Goal: Find contact information: Find contact information

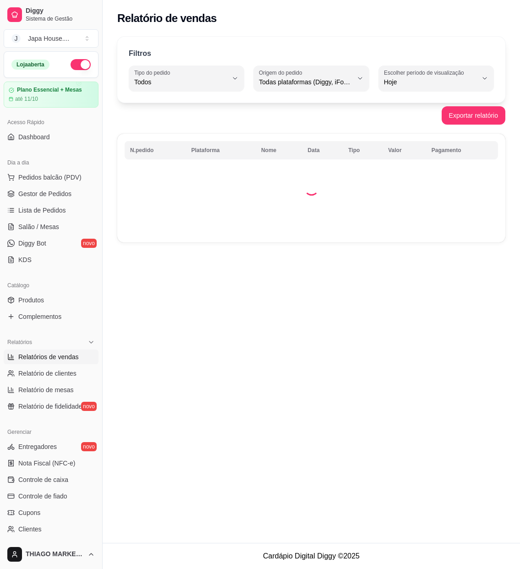
select select "ALL"
select select "0"
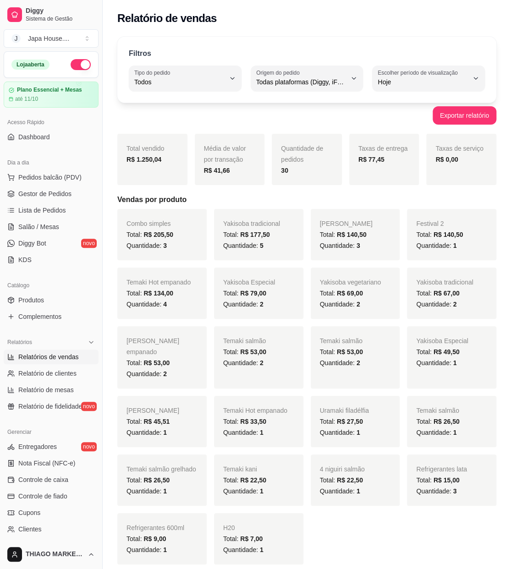
click at [64, 360] on span "Relatórios de vendas" at bounding box center [48, 356] width 60 height 9
click at [67, 369] on span "Relatório de clientes" at bounding box center [47, 373] width 58 height 9
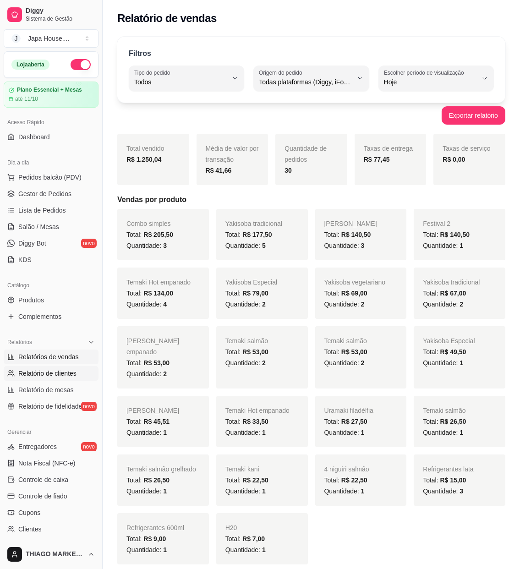
select select "30"
select select "HIGHEST_TOTAL_SPENT_WITH_ORDERS"
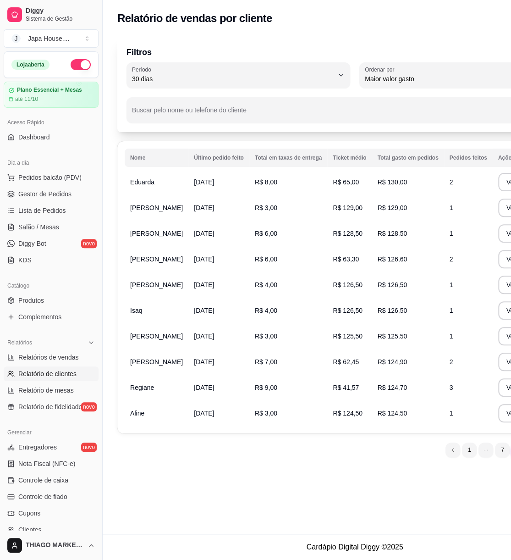
click at [451, 467] on div "Filtros 30 Período Hoje Ontem 7 dias 15 dias 30 dias 45 dias 60 dias Período 30…" at bounding box center [355, 249] width 504 height 437
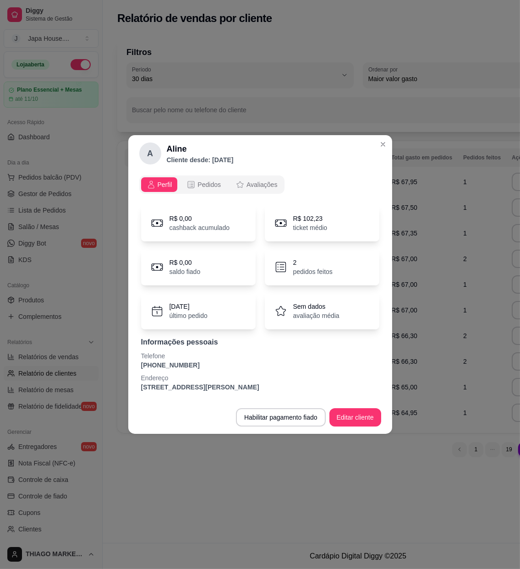
drag, startPoint x: 187, startPoint y: 362, endPoint x: 138, endPoint y: 367, distance: 48.3
click at [138, 367] on div "Perfil Pedidos Avaliações R$ 0,00 cashback acumulado R$ 102,23 ticket médio R$ …" at bounding box center [260, 286] width 264 height 229
copy p "[PHONE_NUMBER]"
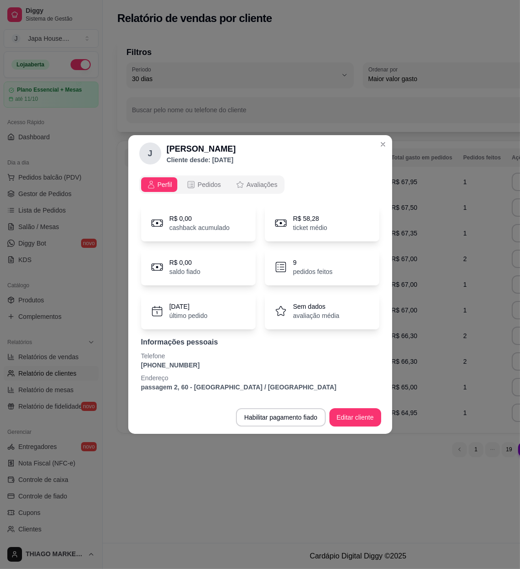
drag, startPoint x: 198, startPoint y: 368, endPoint x: 136, endPoint y: 368, distance: 61.9
click at [136, 368] on div "Perfil Pedidos Avaliações R$ 0,00 cashback acumulado R$ 58,28 ticket médio R$ 0…" at bounding box center [260, 286] width 264 height 229
copy p "[PHONE_NUMBER]"
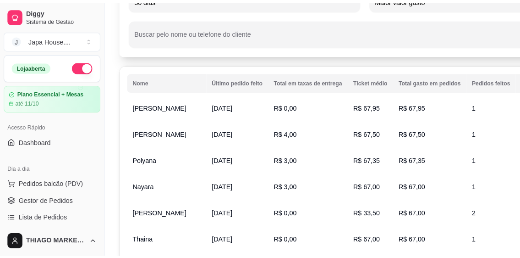
scroll to position [122, 0]
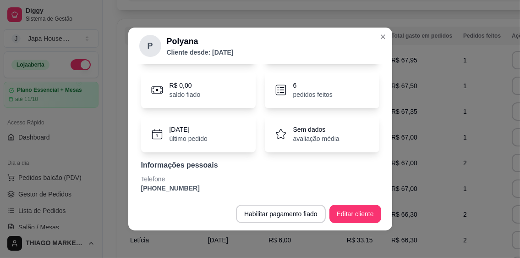
scroll to position [96, 0]
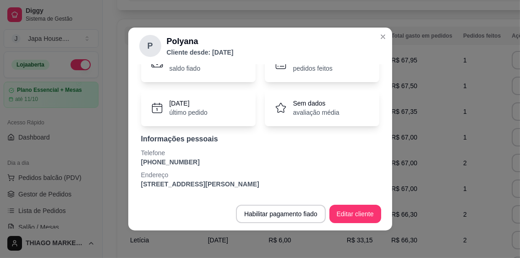
drag, startPoint x: 192, startPoint y: 163, endPoint x: 139, endPoint y: 161, distance: 52.3
click at [139, 162] on div "R$ 0,00 cashback acumulado R$ 67,06 ticket médio R$ 0,00 saldo fiado 6 pedidos …" at bounding box center [260, 95] width 242 height 198
copy p "[PHONE_NUMBER]"
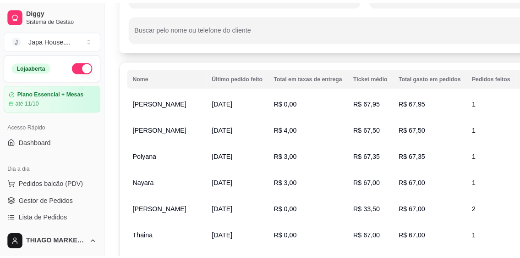
scroll to position [90, 0]
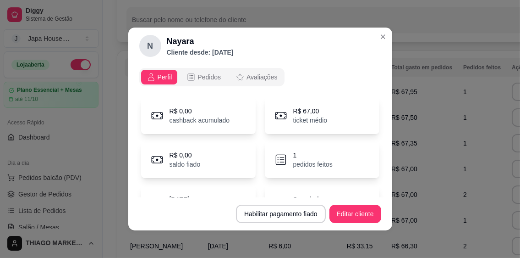
scroll to position [96, 0]
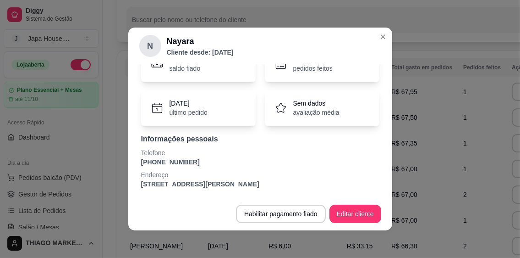
drag, startPoint x: 206, startPoint y: 161, endPoint x: 136, endPoint y: 161, distance: 70.6
click at [119, 164] on div "N Nayara Cliente desde: [DATE] Perfil Pedidos Avaliações R$ 0,00 cashback acumu…" at bounding box center [260, 129] width 520 height 258
copy p "[PHONE_NUMBER]"
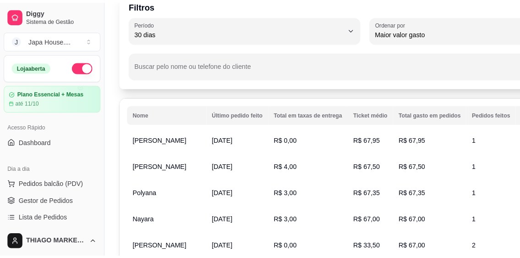
scroll to position [90, 0]
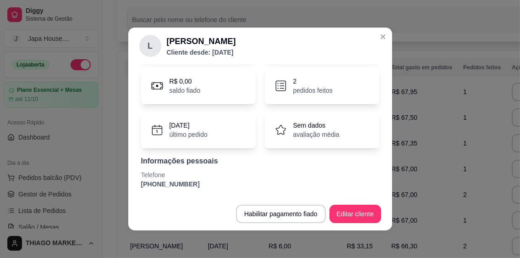
scroll to position [74, 0]
drag, startPoint x: 200, startPoint y: 184, endPoint x: 121, endPoint y: 191, distance: 79.1
click at [121, 191] on div "[PERSON_NAME] Cliente desde: [DATE] Perfil Pedidos Avaliações R$ 0,00 cashback …" at bounding box center [260, 129] width 520 height 258
copy p "[PHONE_NUMBER]"
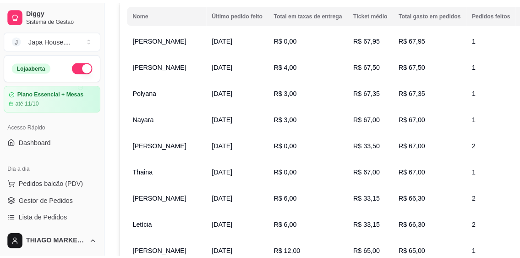
scroll to position [151, 0]
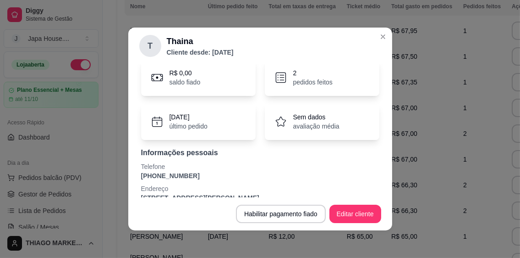
scroll to position [96, 0]
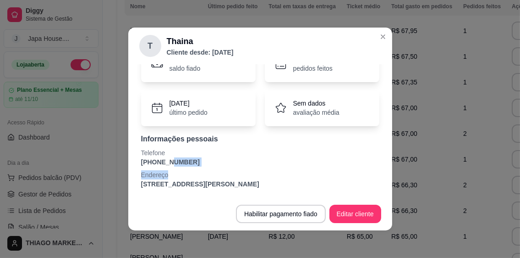
drag, startPoint x: 182, startPoint y: 167, endPoint x: 187, endPoint y: 165, distance: 5.3
click at [160, 165] on div "Informações pessoais Telefone [PHONE_NUMBER] Endereço [STREET_ADDRESS]" at bounding box center [260, 160] width 238 height 55
click at [187, 164] on p "[PHONE_NUMBER]" at bounding box center [260, 161] width 238 height 9
drag, startPoint x: 179, startPoint y: 160, endPoint x: 136, endPoint y: 163, distance: 43.6
click at [141, 163] on p "[PHONE_NUMBER]" at bounding box center [260, 161] width 238 height 9
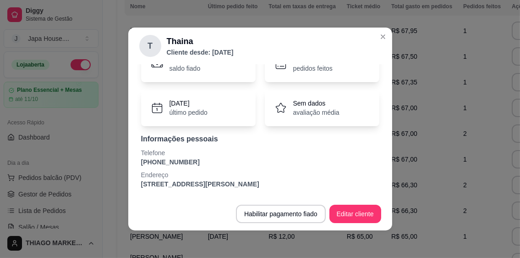
copy p "[PHONE_NUMBER]"
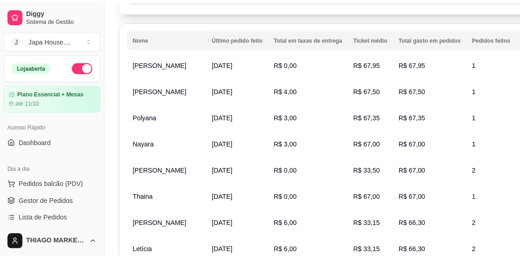
scroll to position [151, 0]
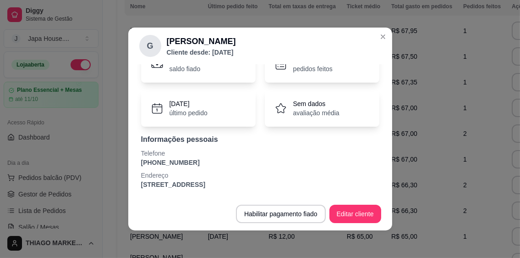
scroll to position [96, 0]
drag, startPoint x: 190, startPoint y: 159, endPoint x: 137, endPoint y: 163, distance: 52.8
click at [119, 164] on div "[PERSON_NAME] Cliente desde: [DATE] Perfil Pedidos Avaliações R$ 0,00 cashback …" at bounding box center [260, 129] width 520 height 258
copy p "[PHONE_NUMBER]"
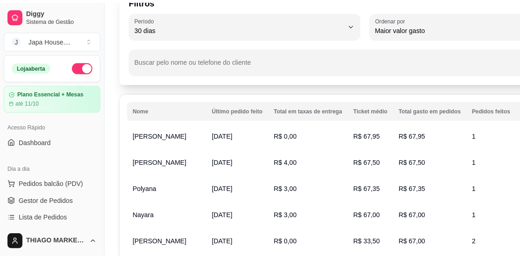
scroll to position [213, 0]
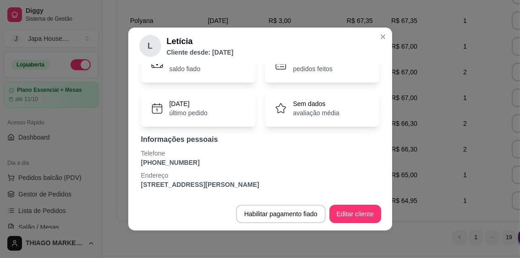
scroll to position [96, 0]
drag, startPoint x: 195, startPoint y: 164, endPoint x: 129, endPoint y: 162, distance: 66.5
click at [129, 162] on div "Perfil Pedidos Avaliações R$ 0,00 cashback acumulado R$ 28,43 ticket médio R$ 0…" at bounding box center [260, 130] width 264 height 133
copy p "[PHONE_NUMBER]"
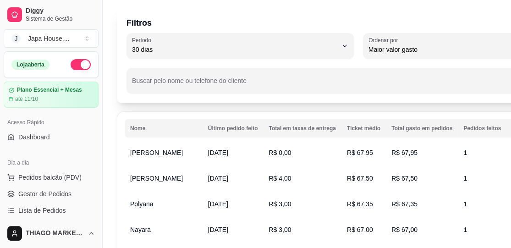
scroll to position [273, 0]
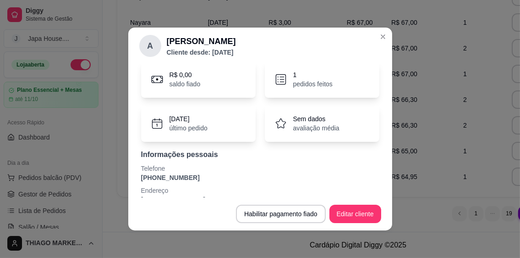
scroll to position [96, 0]
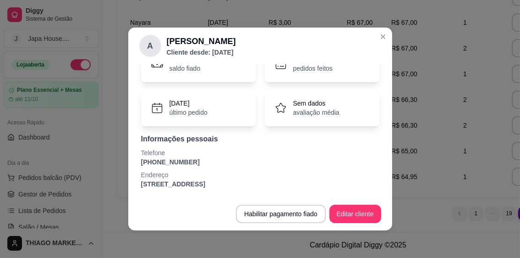
drag, startPoint x: 184, startPoint y: 162, endPoint x: 133, endPoint y: 164, distance: 50.4
click at [133, 164] on div "Perfil Pedidos Avaliações R$ 0,00 cashback acumulado R$ 65,00 ticket médio R$ 0…" at bounding box center [260, 130] width 264 height 133
copy p "[PHONE_NUMBER]"
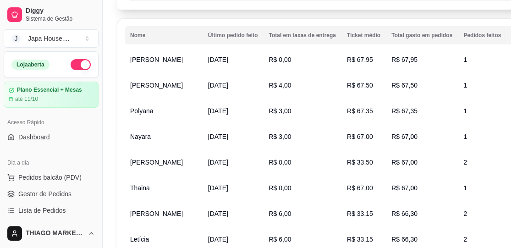
scroll to position [273, 0]
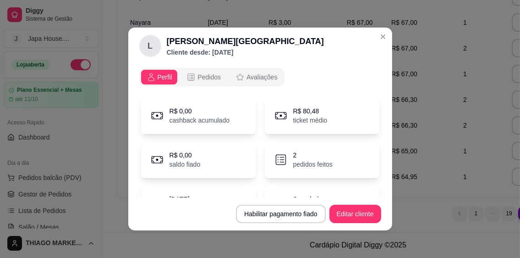
scroll to position [96, 0]
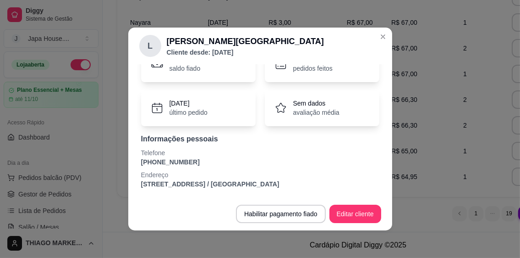
drag, startPoint x: 196, startPoint y: 158, endPoint x: 191, endPoint y: 162, distance: 6.6
click at [191, 162] on div "Telefone [PHONE_NUMBER]" at bounding box center [260, 157] width 238 height 18
copy div "[PHONE_NUMBER]"
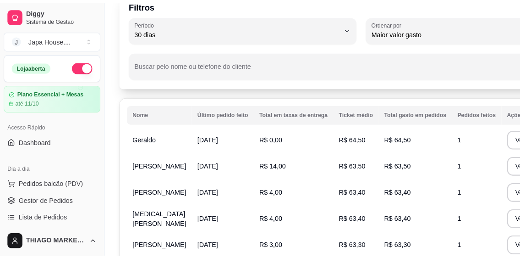
scroll to position [1, 0]
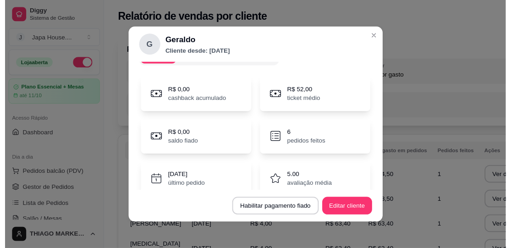
scroll to position [74, 0]
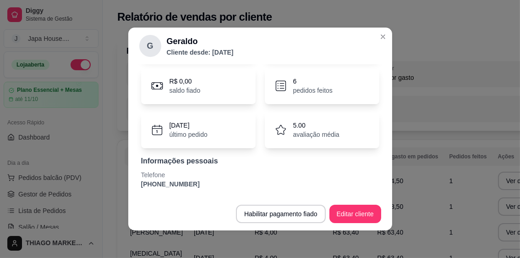
drag, startPoint x: 190, startPoint y: 181, endPoint x: 136, endPoint y: 187, distance: 54.8
click at [141, 187] on p "[PHONE_NUMBER]" at bounding box center [260, 183] width 238 height 9
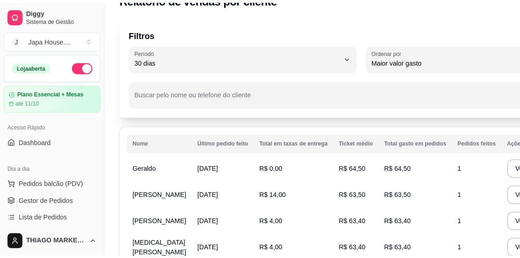
scroll to position [62, 0]
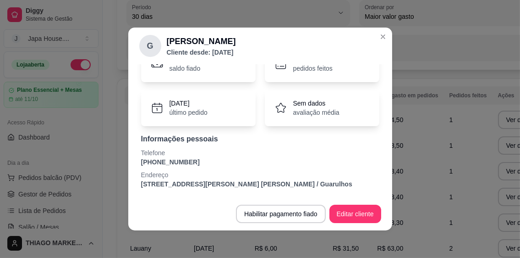
scroll to position [29, 0]
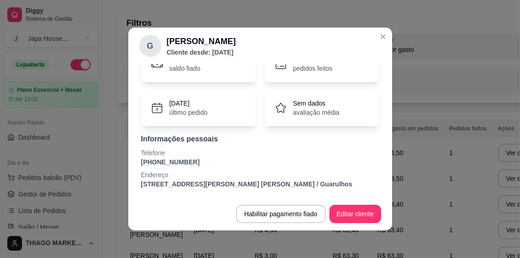
drag, startPoint x: 187, startPoint y: 162, endPoint x: 133, endPoint y: 162, distance: 54.1
click at [133, 162] on div "Perfil Pedidos Avaliações R$ 0,00 cashback acumulado R$ 138,13 ticket médio R$ …" at bounding box center [260, 130] width 264 height 133
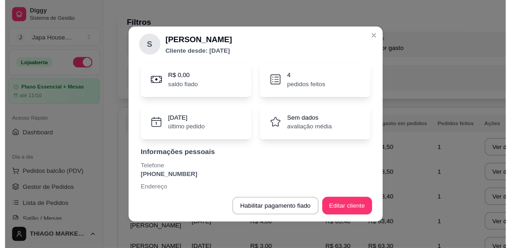
scroll to position [96, 0]
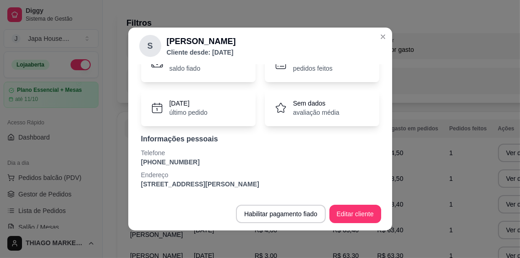
drag, startPoint x: 191, startPoint y: 159, endPoint x: 130, endPoint y: 164, distance: 61.1
click at [130, 164] on div "Perfil Pedidos Avaliações R$ 0,00 cashback acumulado R$ 64,80 ticket médio R$ 0…" at bounding box center [260, 130] width 264 height 133
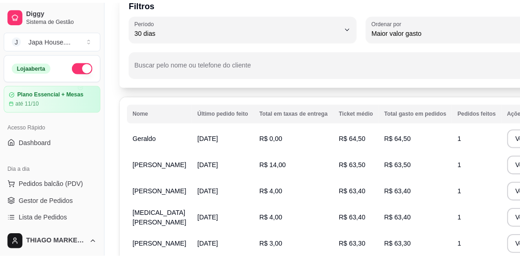
scroll to position [90, 0]
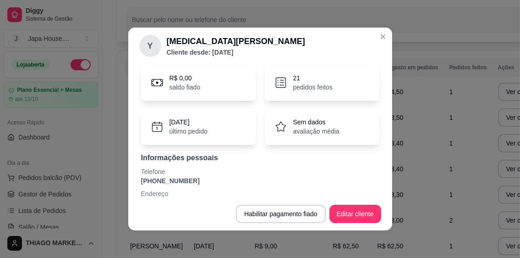
scroll to position [96, 0]
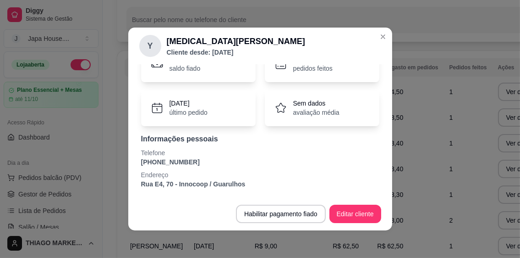
drag, startPoint x: 194, startPoint y: 162, endPoint x: 138, endPoint y: 157, distance: 56.1
click at [128, 161] on div "Perfil Pedidos Avaliações R$ 0,00 cashback acumulado R$ 53,07 ticket médio R$ 0…" at bounding box center [260, 130] width 264 height 133
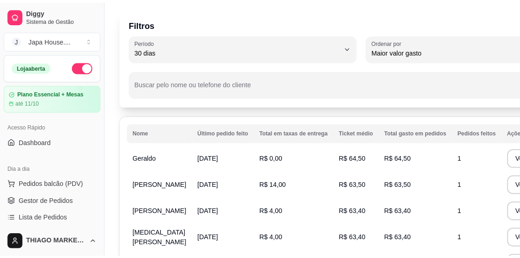
scroll to position [151, 0]
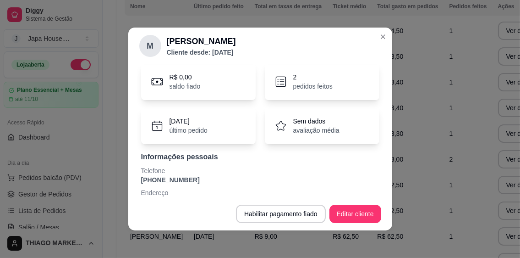
scroll to position [96, 0]
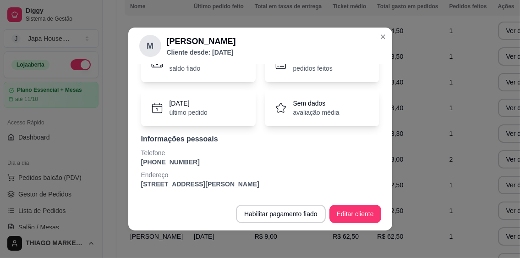
drag, startPoint x: 191, startPoint y: 163, endPoint x: 143, endPoint y: 162, distance: 47.7
click at [132, 165] on div "Perfil Pedidos Avaliações R$ 0,00 cashback acumulado R$ 67,80 ticket médio R$ 0…" at bounding box center [260, 130] width 264 height 133
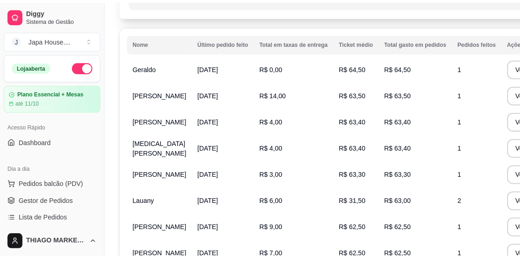
scroll to position [151, 0]
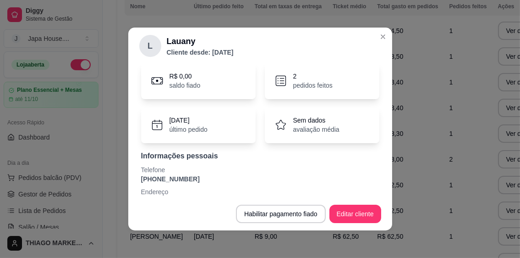
scroll to position [96, 0]
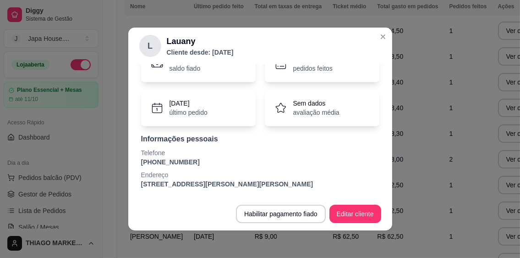
drag, startPoint x: 195, startPoint y: 162, endPoint x: 143, endPoint y: 164, distance: 51.8
click at [139, 161] on div "R$ 0,00 cashback acumulado R$ 31,50 ticket médio R$ 0,00 saldo fiado 2 pedidos …" at bounding box center [260, 95] width 242 height 198
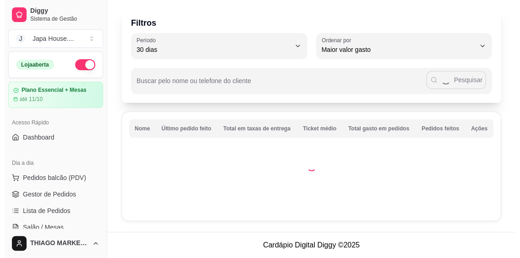
scroll to position [151, 0]
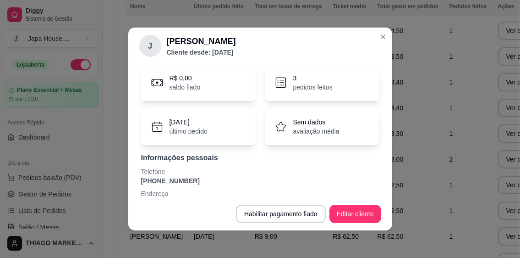
scroll to position [96, 0]
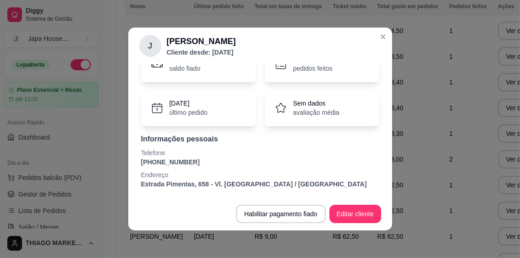
drag, startPoint x: 201, startPoint y: 159, endPoint x: 135, endPoint y: 161, distance: 66.5
click at [139, 161] on div "R$ 0,00 cashback acumulado R$ 52,87 ticket médio R$ 0,00 saldo fiado 3 pedidos …" at bounding box center [260, 95] width 242 height 198
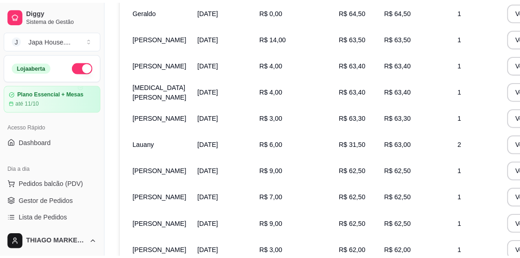
scroll to position [213, 0]
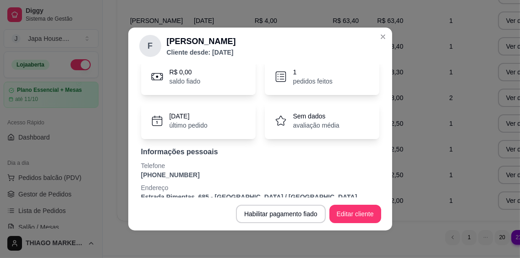
scroll to position [96, 0]
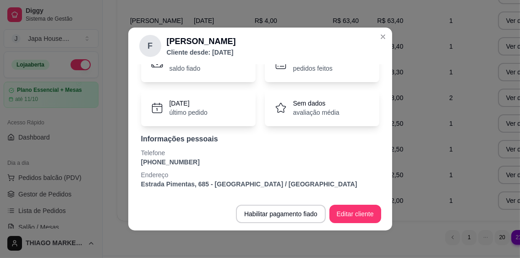
drag, startPoint x: 189, startPoint y: 160, endPoint x: 118, endPoint y: 161, distance: 71.0
click at [118, 161] on div "F [PERSON_NAME] desde: [DATE] Perfil Pedidos Avaliações R$ 0,00 cashback acumul…" at bounding box center [260, 129] width 520 height 258
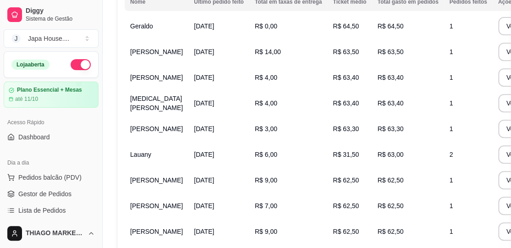
scroll to position [246, 0]
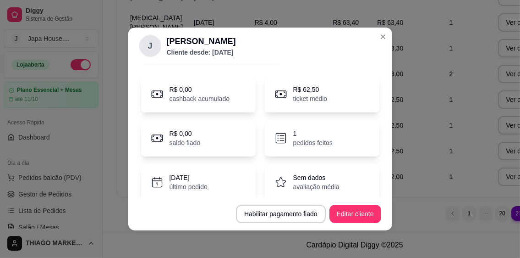
scroll to position [96, 0]
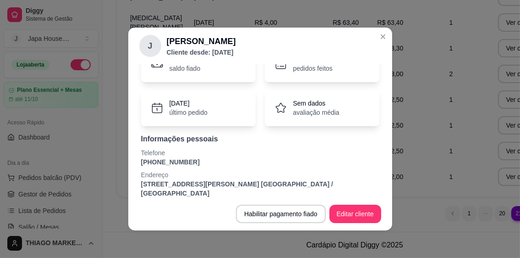
drag, startPoint x: 187, startPoint y: 158, endPoint x: 131, endPoint y: 166, distance: 56.5
click at [131, 166] on div "Perfil Pedidos Avaliações R$ 0,00 cashback acumulado R$ 62,50 ticket médio R$ 0…" at bounding box center [260, 130] width 264 height 133
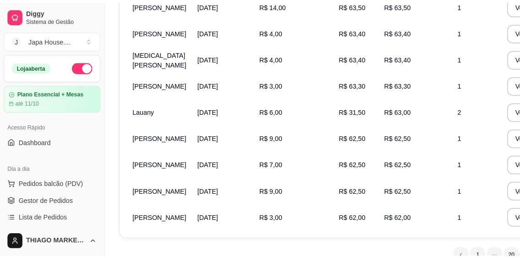
scroll to position [213, 0]
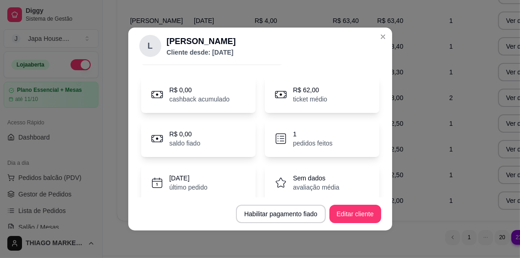
scroll to position [96, 0]
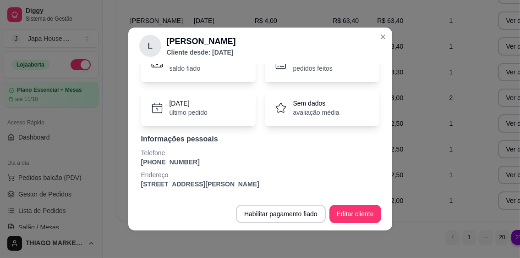
drag, startPoint x: 191, startPoint y: 160, endPoint x: 132, endPoint y: 161, distance: 59.1
click at [132, 161] on div "Perfil Pedidos Avaliações R$ 0,00 cashback acumulado R$ 62,00 ticket médio R$ 0…" at bounding box center [260, 130] width 264 height 133
